Goal: Information Seeking & Learning: Learn about a topic

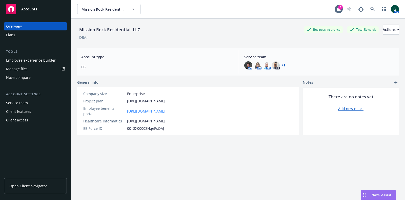
click at [165, 108] on link "[URL][DOMAIN_NAME]" at bounding box center [146, 110] width 38 height 5
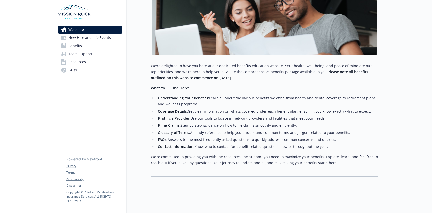
scroll to position [104, 0]
click at [95, 45] on link "Benefits" at bounding box center [90, 46] width 64 height 8
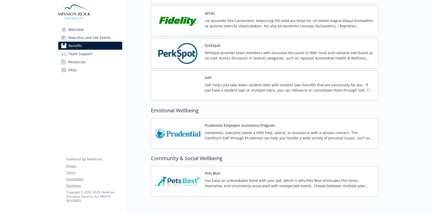
scroll to position [969, 0]
